Goal: Contribute content: Contribute content

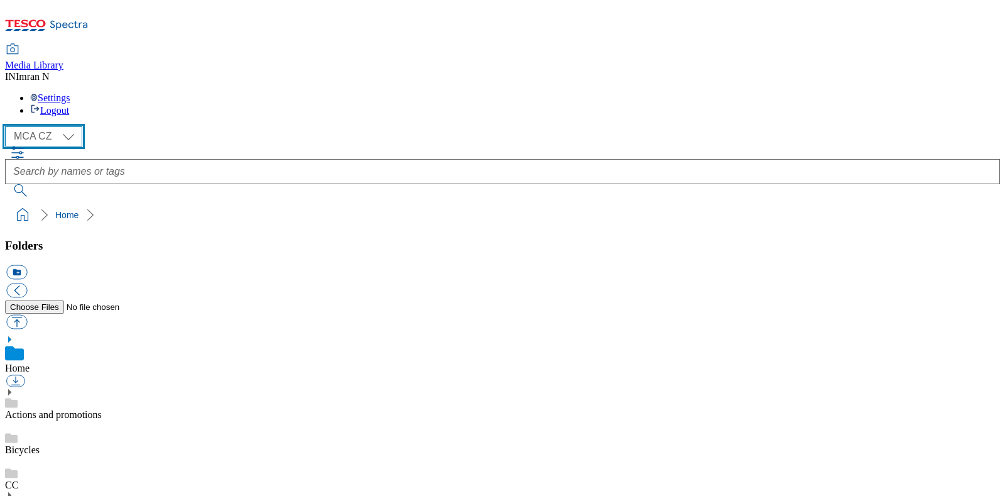
click at [71, 126] on select "MCA CZ MCA HU MCA MY MCA SK MCA TH MCA UK" at bounding box center [43, 136] width 77 height 20
select select "flare-mca-sk"
click at [8, 126] on select "MCA CZ MCA HU MCA MY MCA SK MCA TH MCA UK" at bounding box center [43, 136] width 77 height 20
click at [248, 126] on div "( optional ) MCA CZ MCA HU MCA MY MCA SK MCA TH MCA UK MCA SK" at bounding box center [502, 136] width 995 height 20
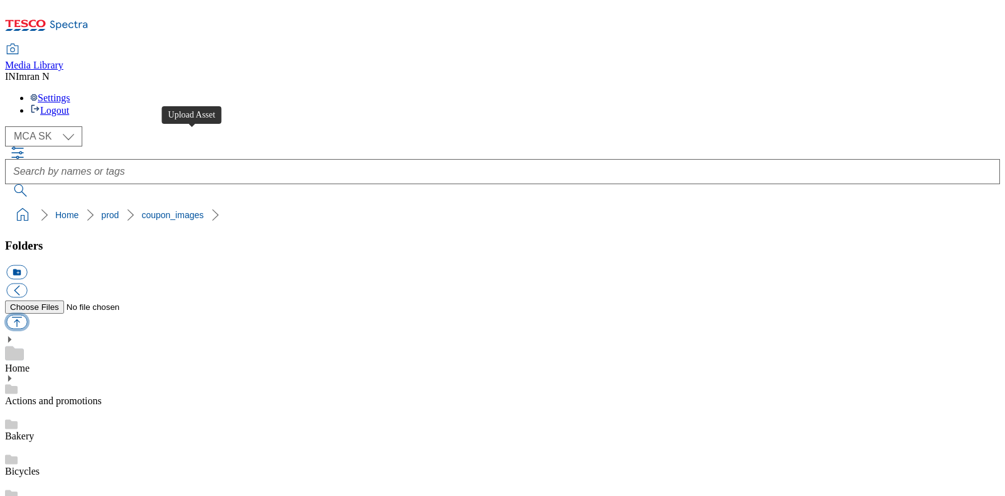
click at [27, 315] on button "button" at bounding box center [16, 322] width 21 height 14
type input "C:\fakepath\J24_1101_F.jpg"
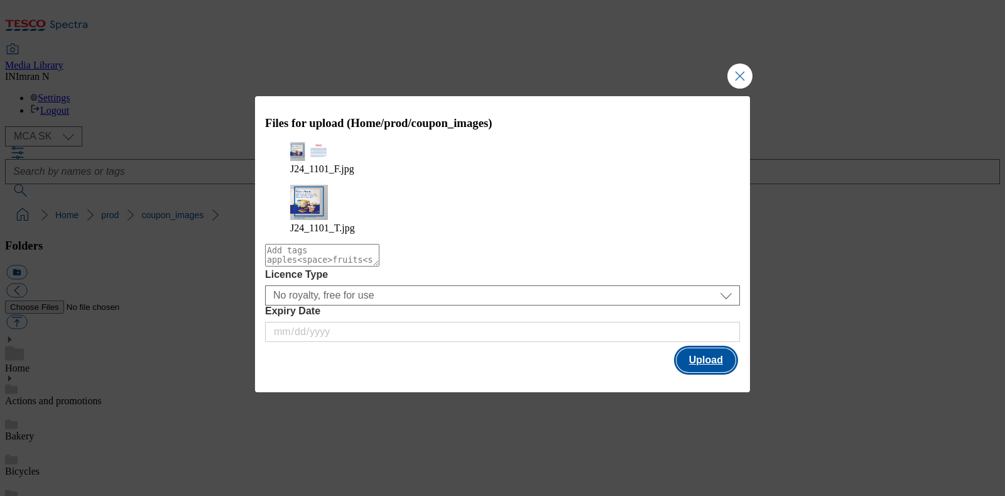
click at [710, 348] on button "Upload" at bounding box center [706, 360] width 59 height 24
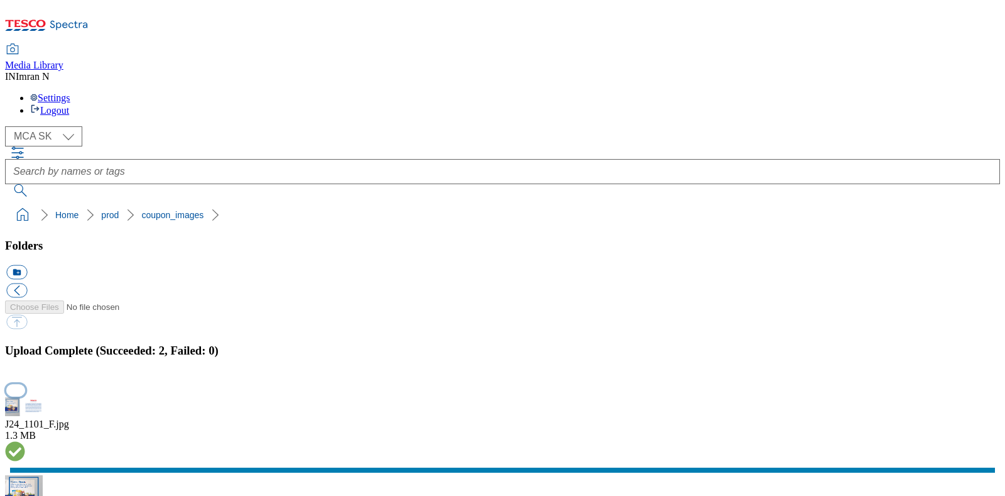
click at [25, 384] on button "button" at bounding box center [15, 390] width 19 height 12
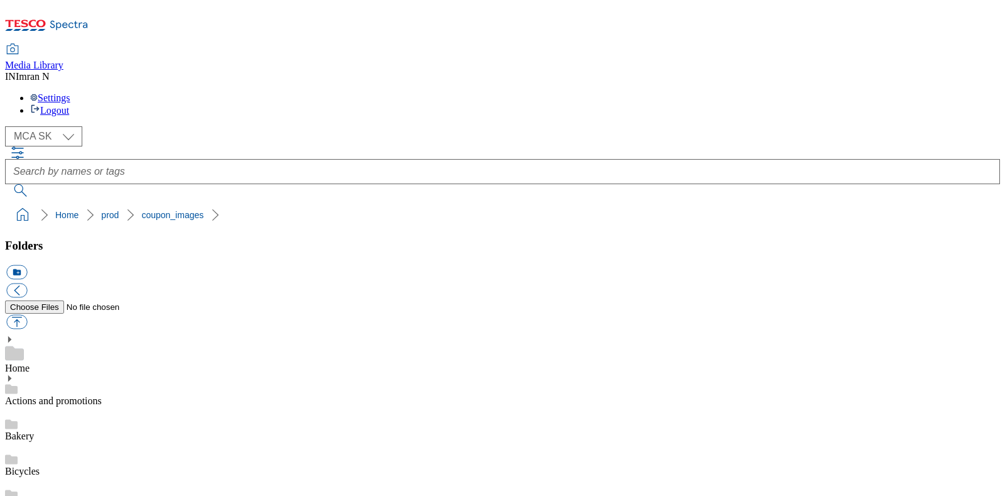
copy span "247809"
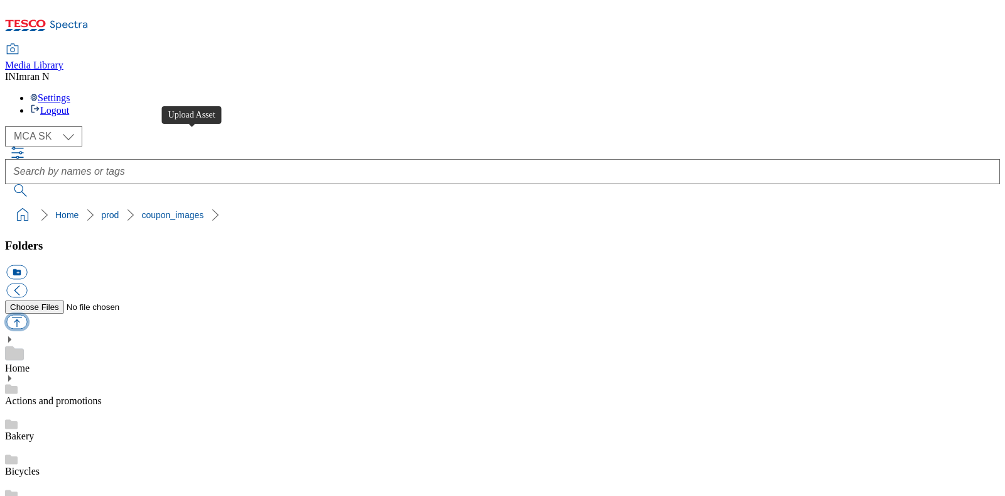
click at [27, 315] on button "button" at bounding box center [16, 322] width 21 height 14
type input "C:\fakepath\H29_1101_F.jpg"
select select "flare-mca-sk"
type input "C:\fakepath\H29_1101_F.jpg"
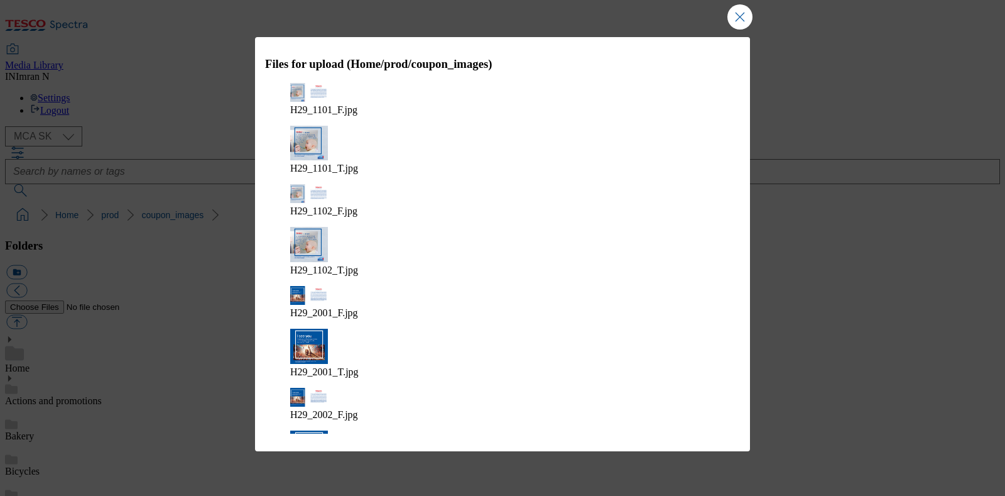
scroll to position [30, 0]
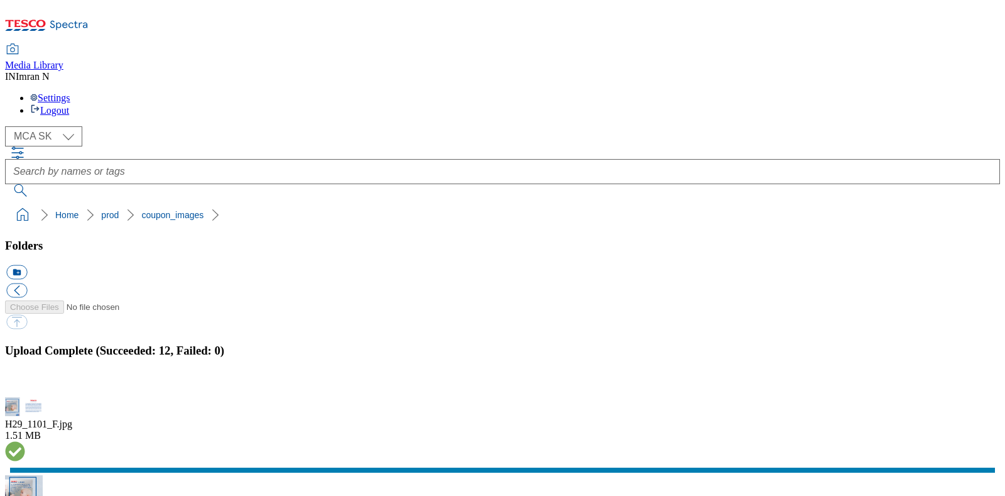
scroll to position [0, 0]
click at [25, 384] on button "button" at bounding box center [15, 390] width 19 height 12
